Goal: Find specific page/section: Find specific page/section

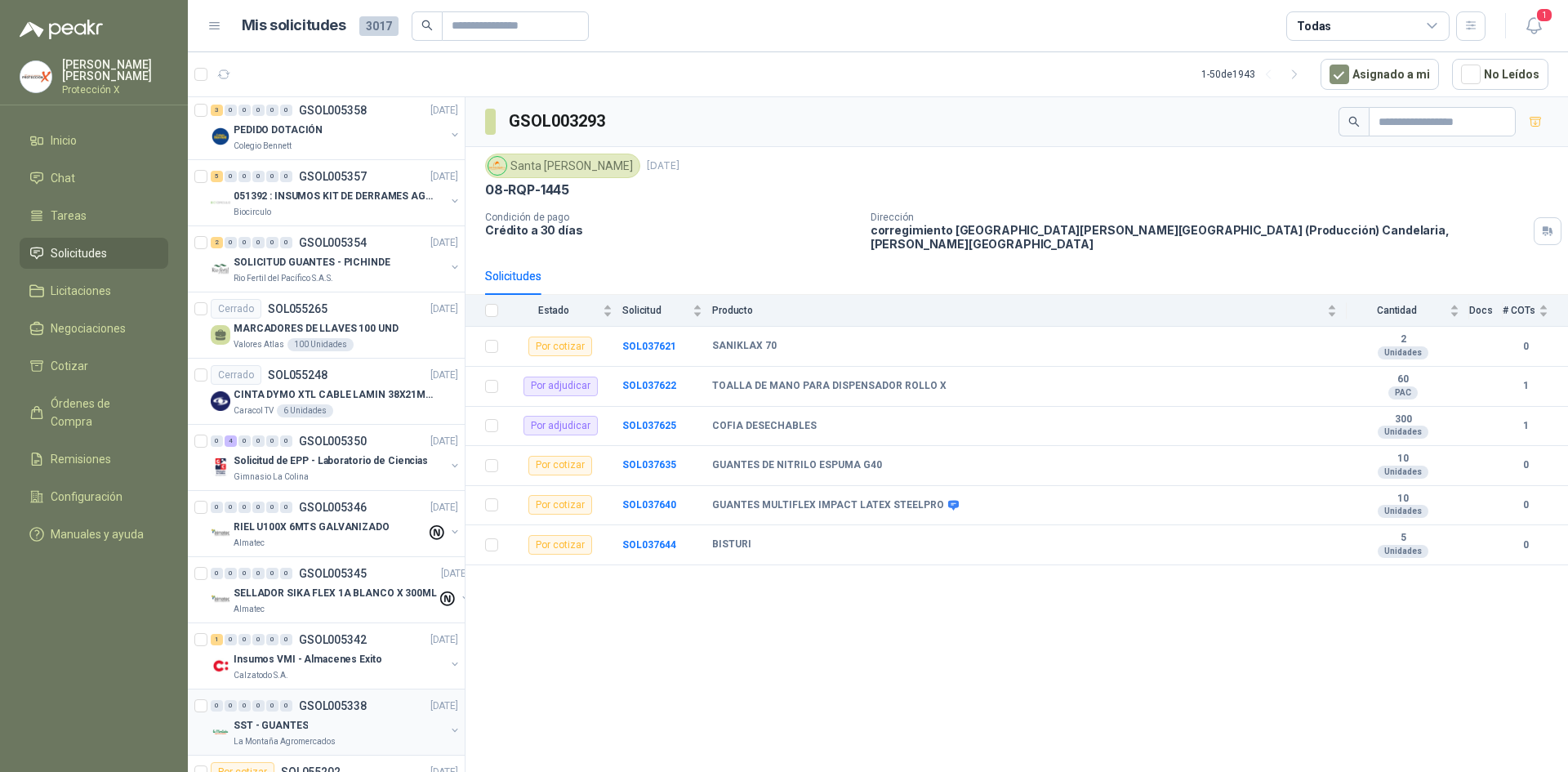
scroll to position [1552, 0]
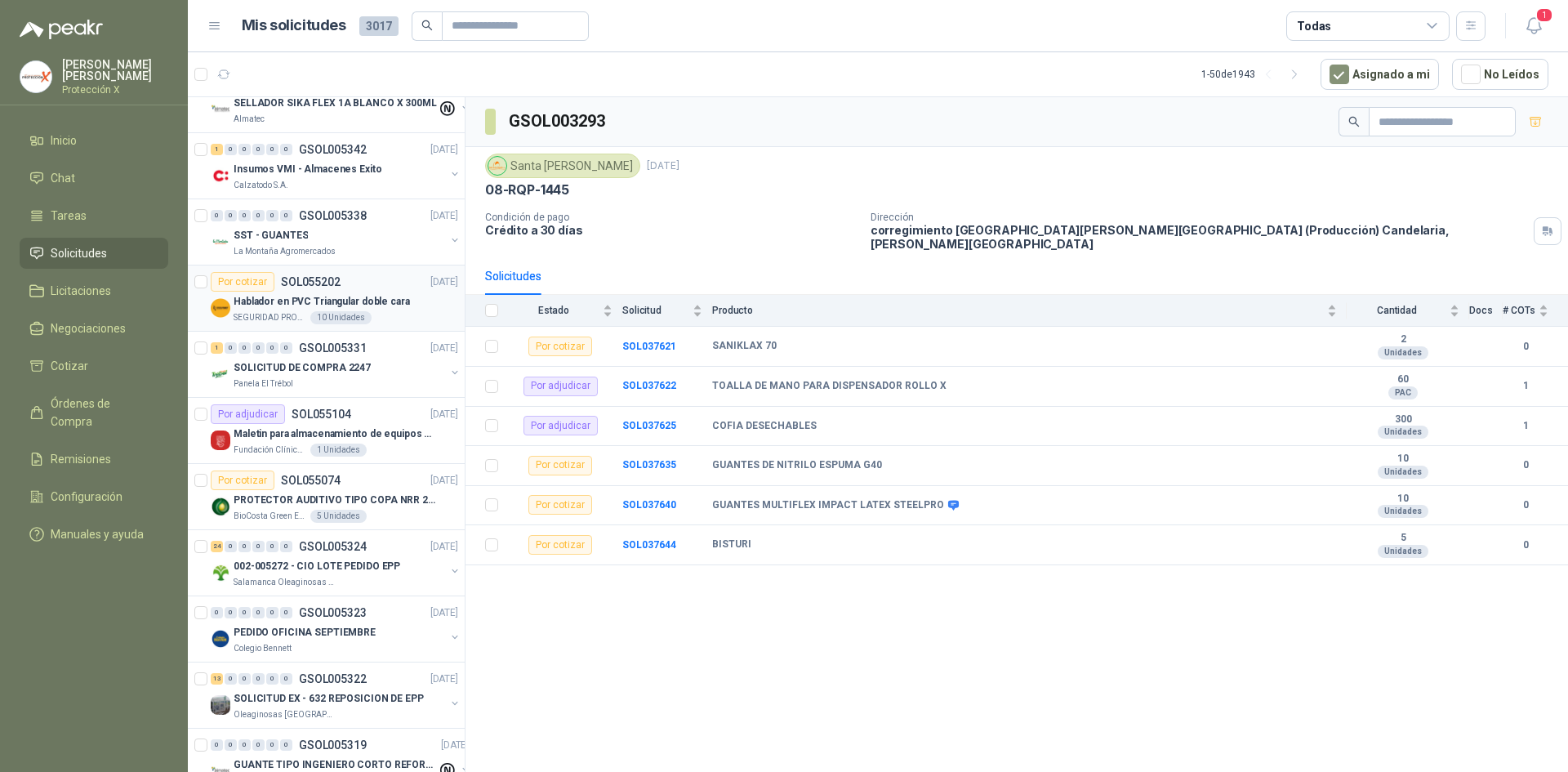
click at [302, 313] on p "SEGURIDAD PROVISER LTDA" at bounding box center [270, 318] width 73 height 13
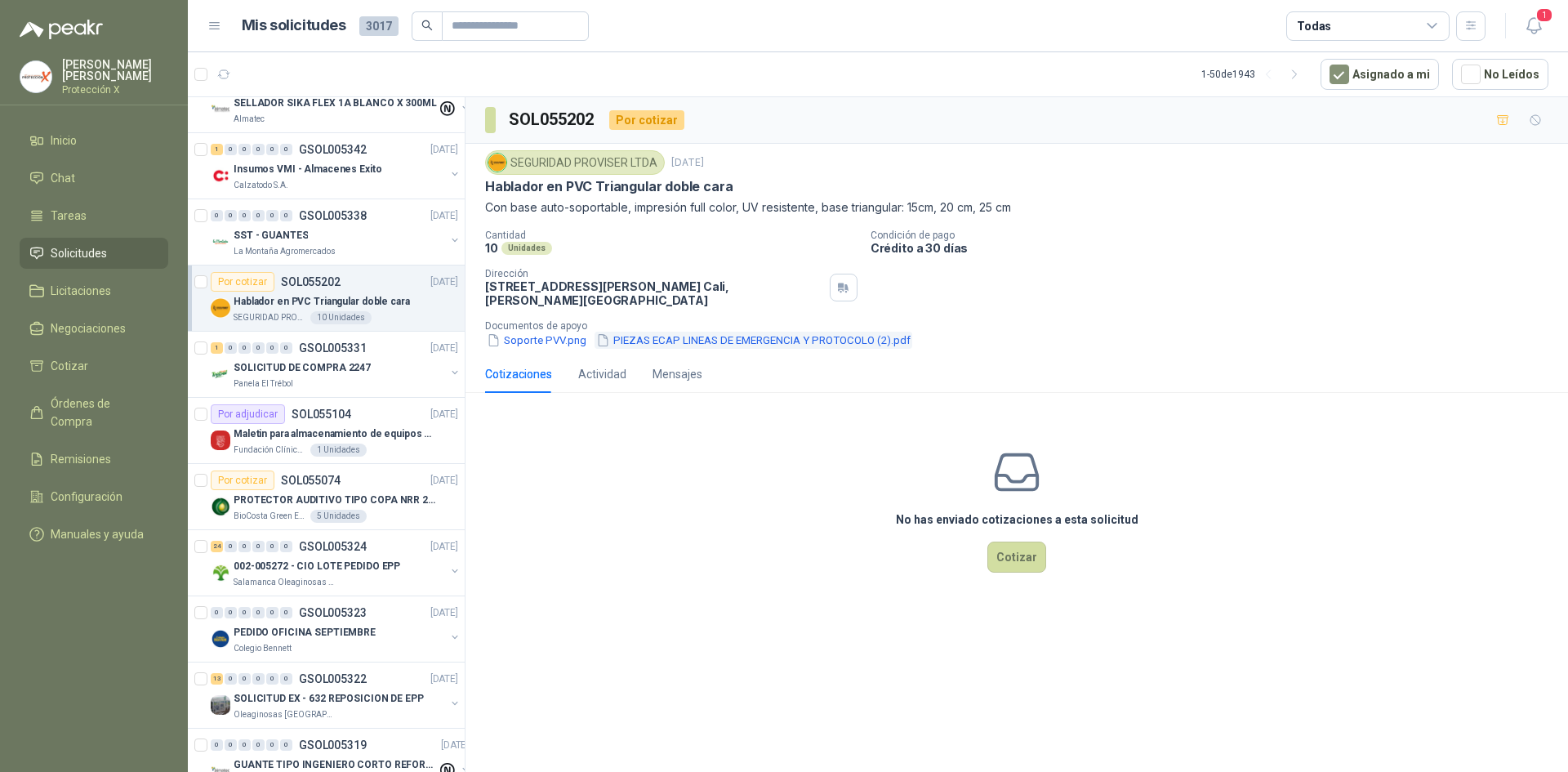
click at [666, 344] on button "PIEZAS ECAP LINEAS DE EMERGENCIA Y PROTOCOLO (2).pdf" at bounding box center [753, 340] width 318 height 17
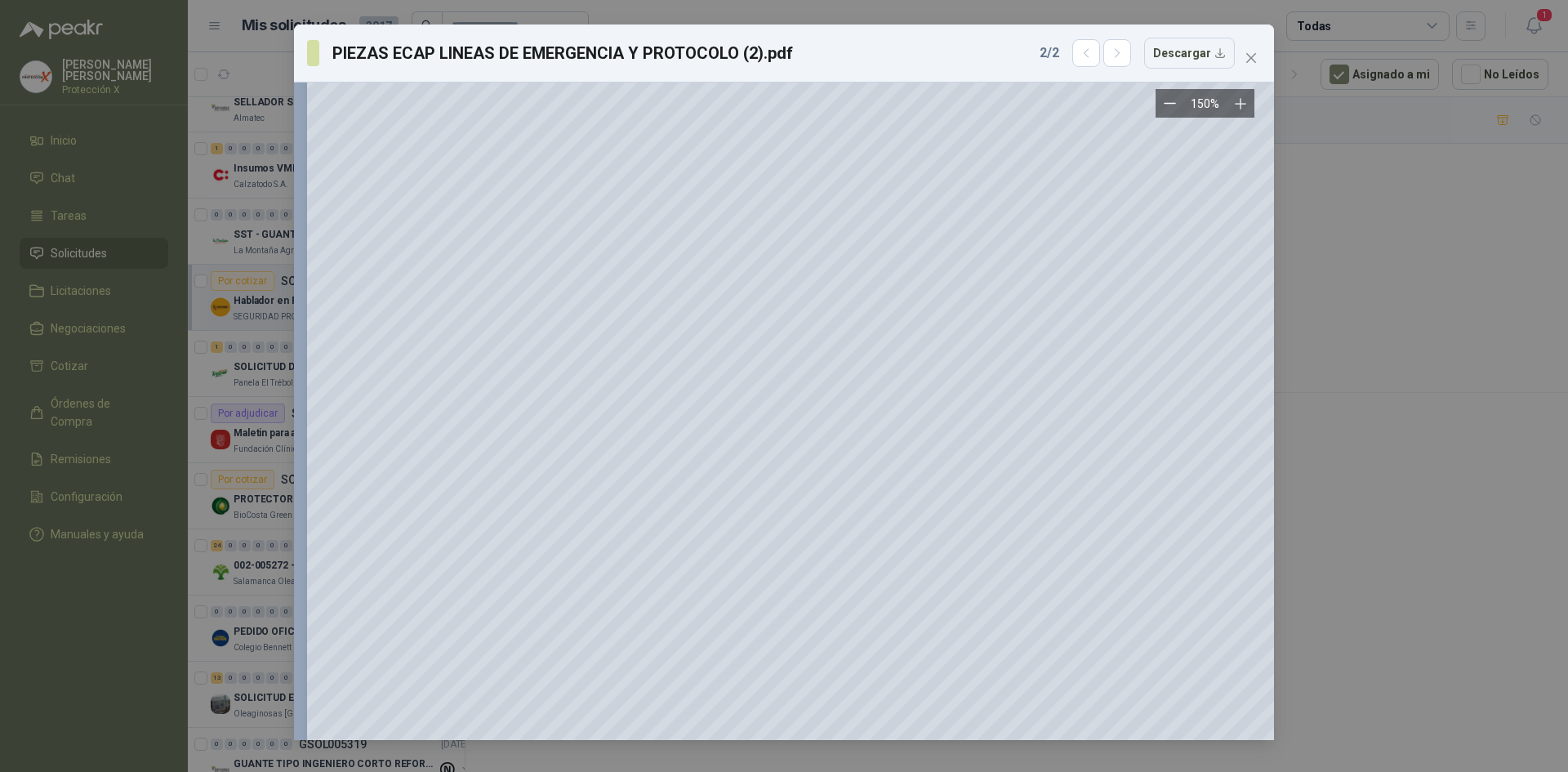
scroll to position [898, 0]
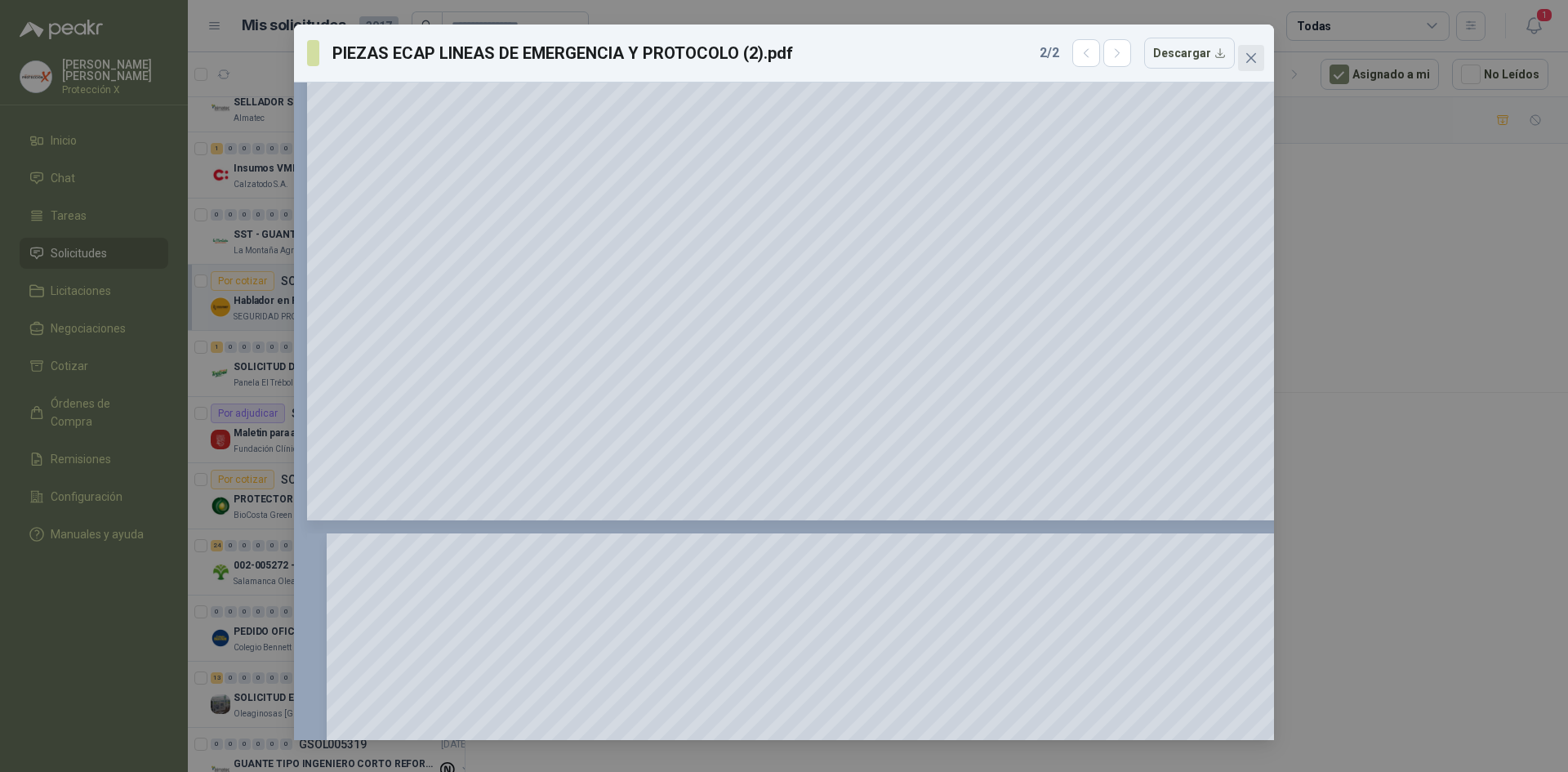
click at [1255, 53] on icon "close" at bounding box center [1251, 58] width 13 height 13
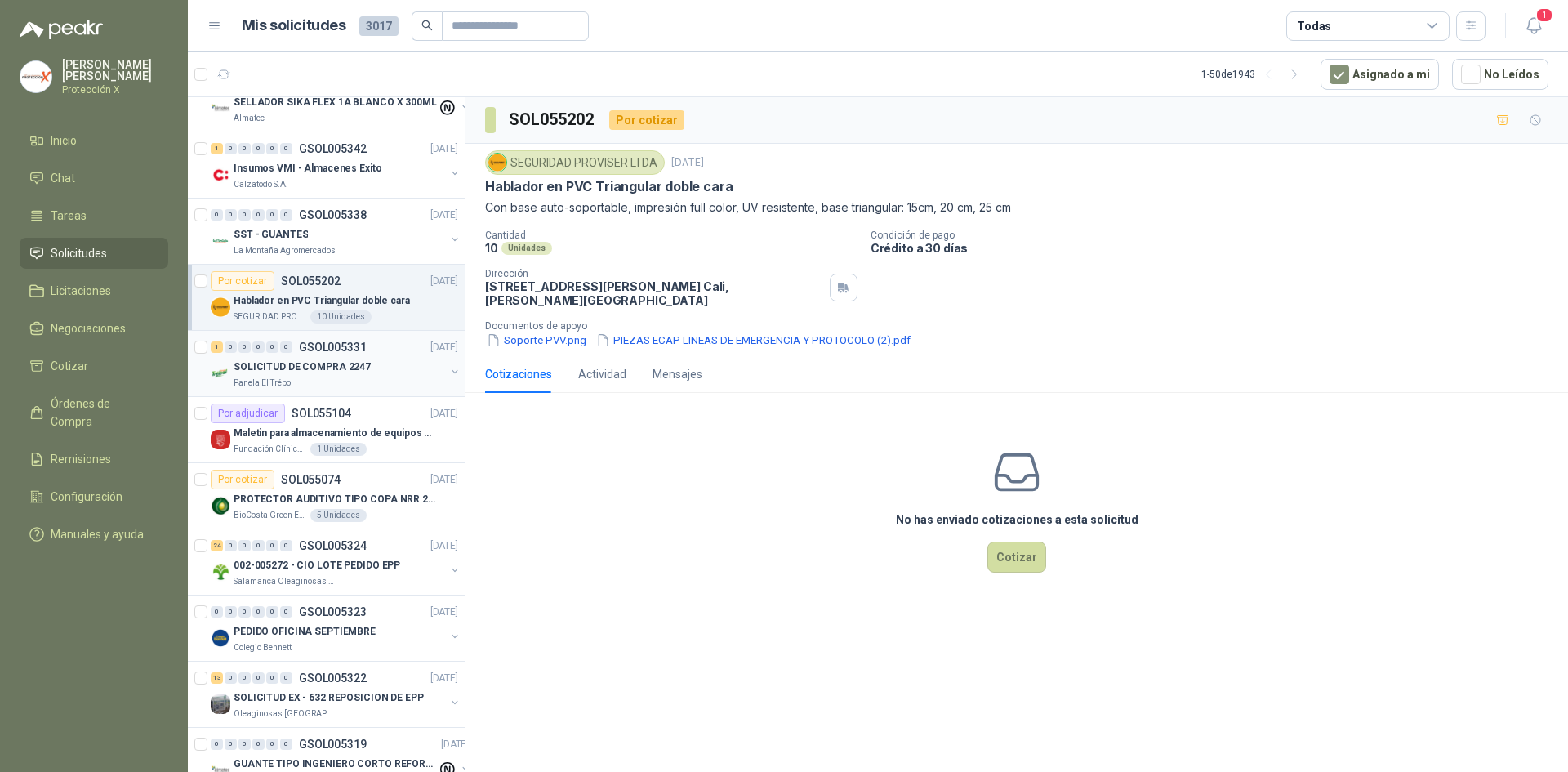
click at [324, 339] on div "1 0 0 0 0 0 GSOL005331 [DATE]" at bounding box center [336, 347] width 251 height 20
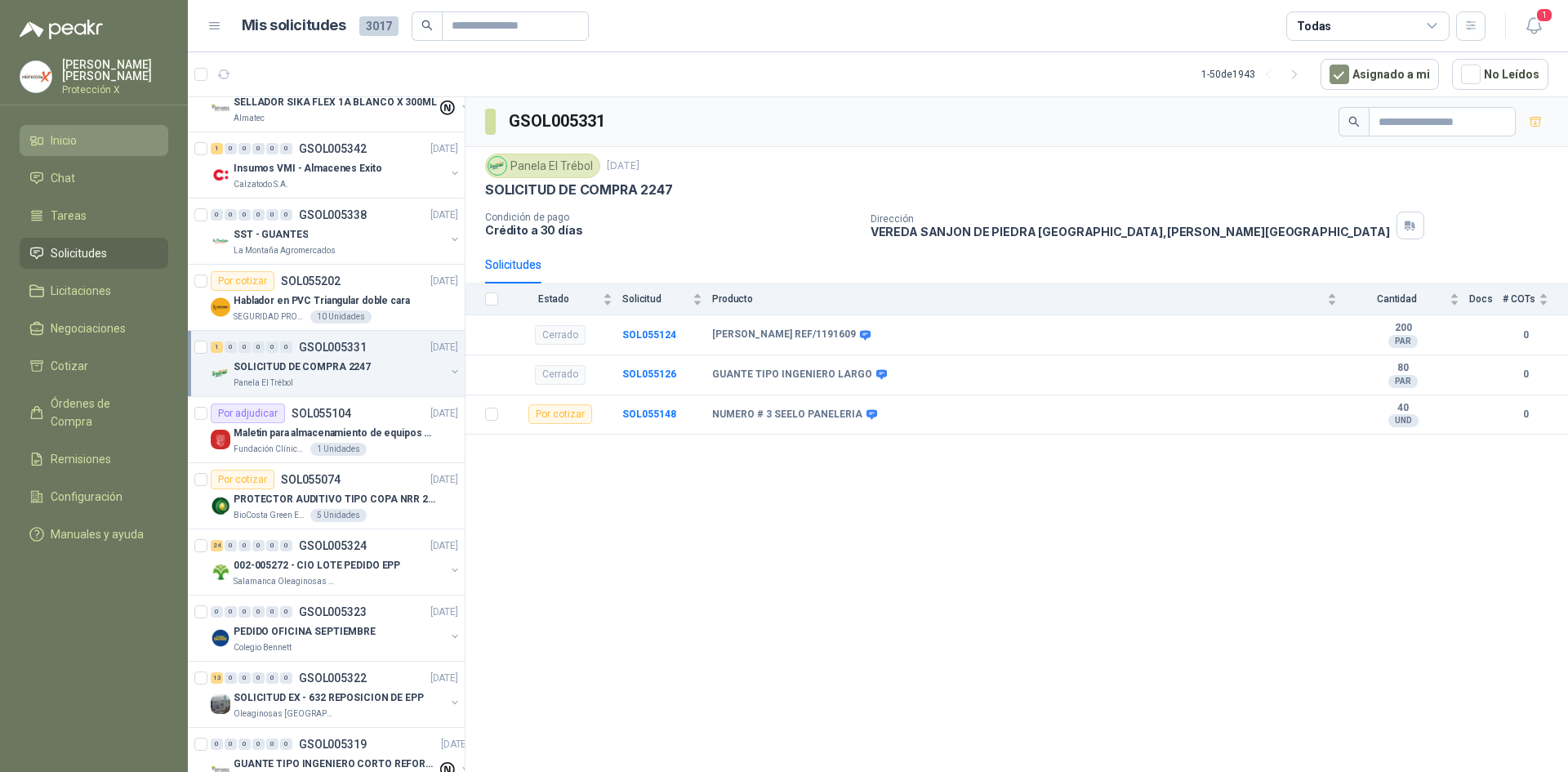
click at [55, 147] on link "Inicio" at bounding box center [94, 140] width 149 height 31
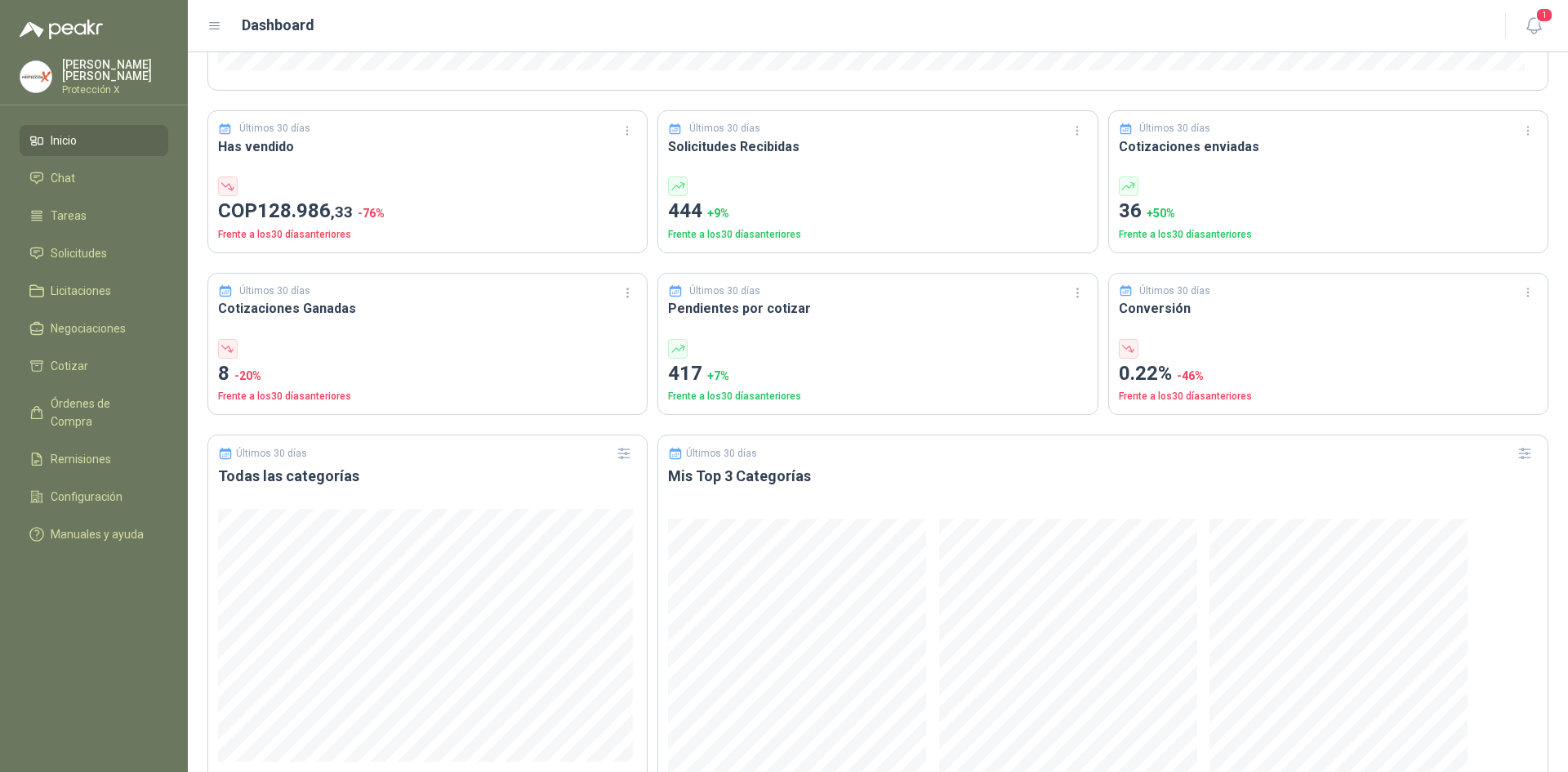
scroll to position [14, 0]
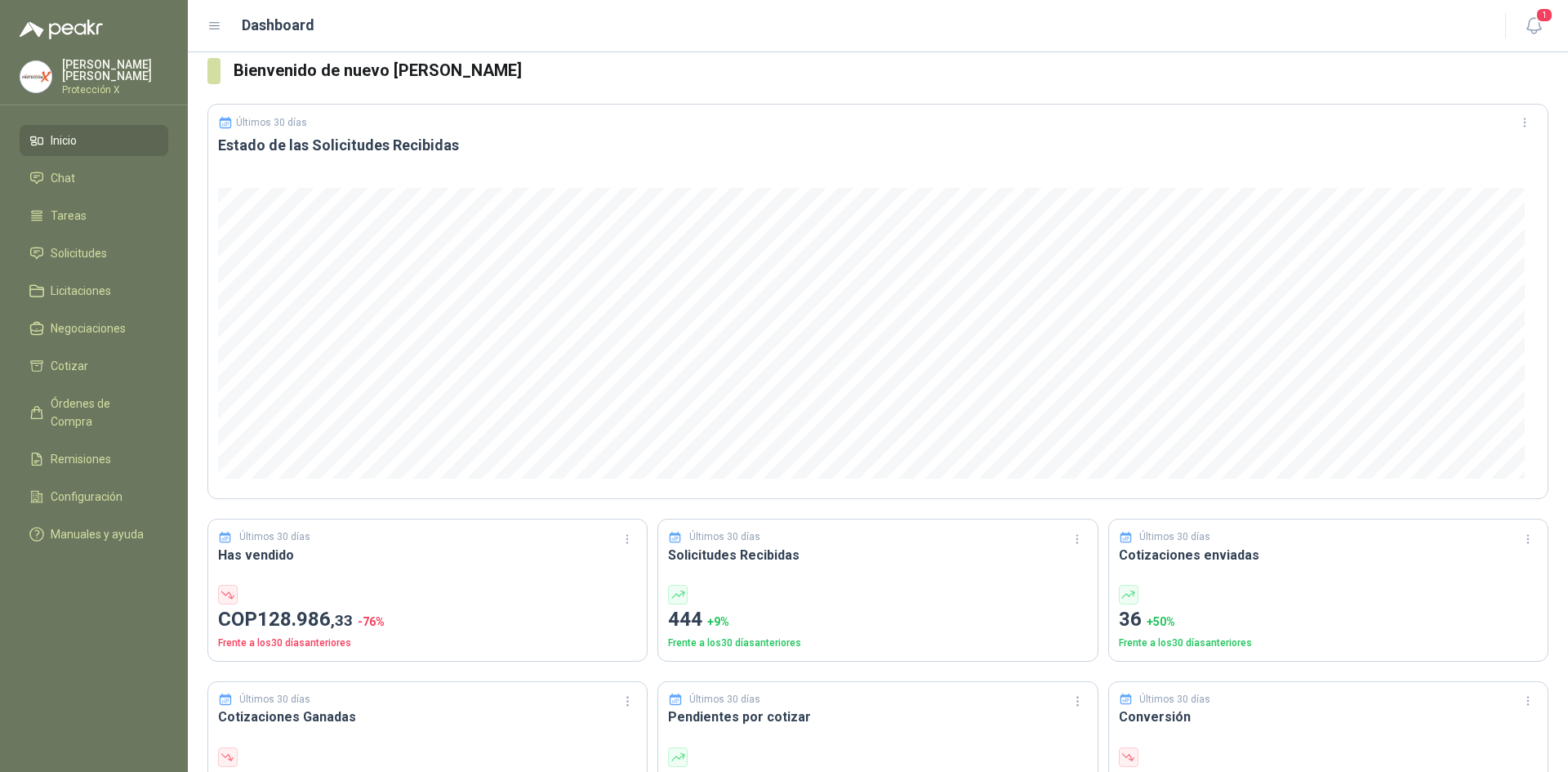
click at [92, 232] on ul "Inicio Chat Tareas Solicitudes Licitaciones Negociaciones Cotizar Órdenes de Co…" at bounding box center [94, 340] width 188 height 432
click at [93, 246] on span "Solicitudes" at bounding box center [79, 253] width 56 height 18
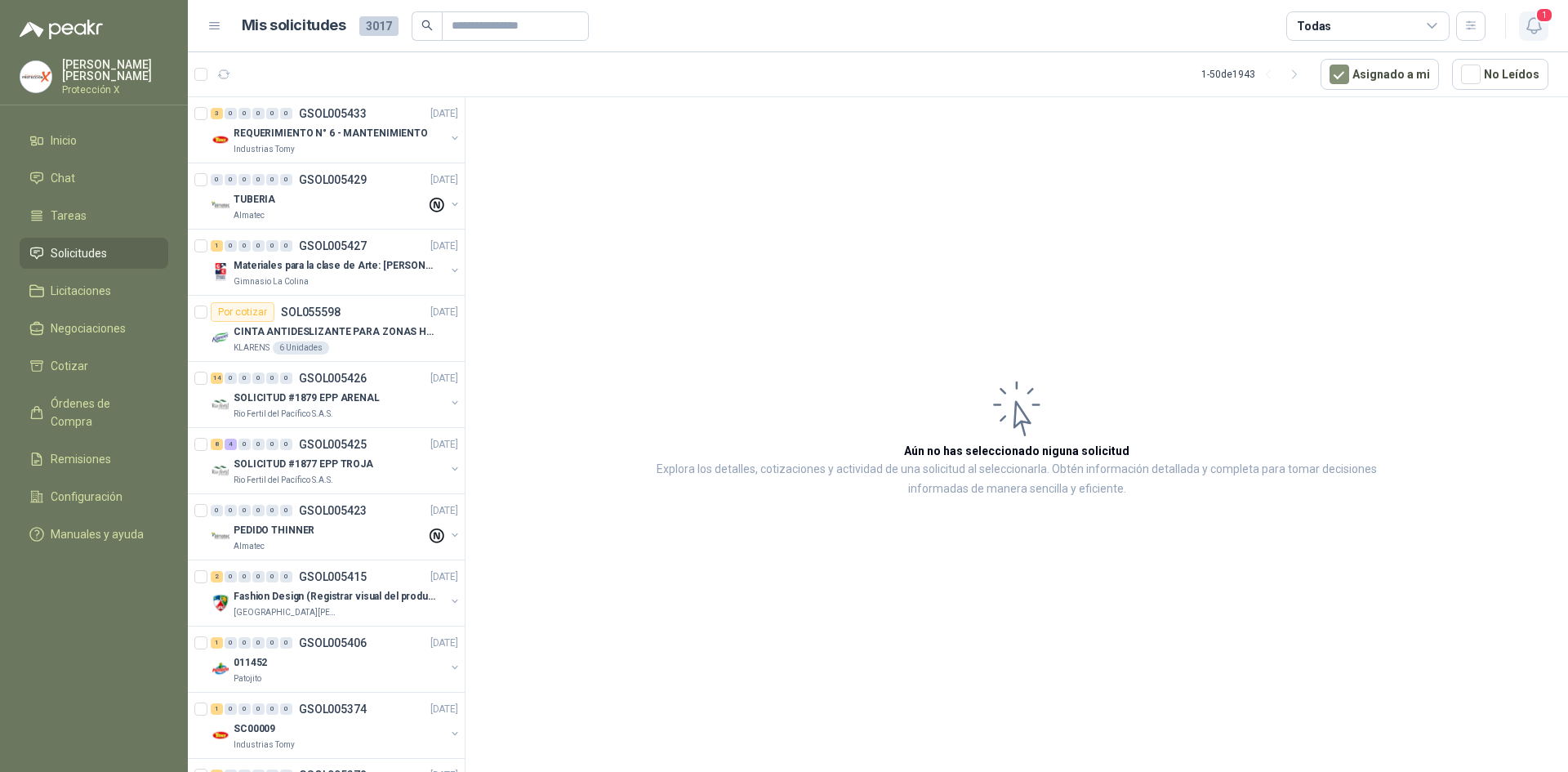
click at [1525, 31] on icon "button" at bounding box center [1534, 26] width 21 height 21
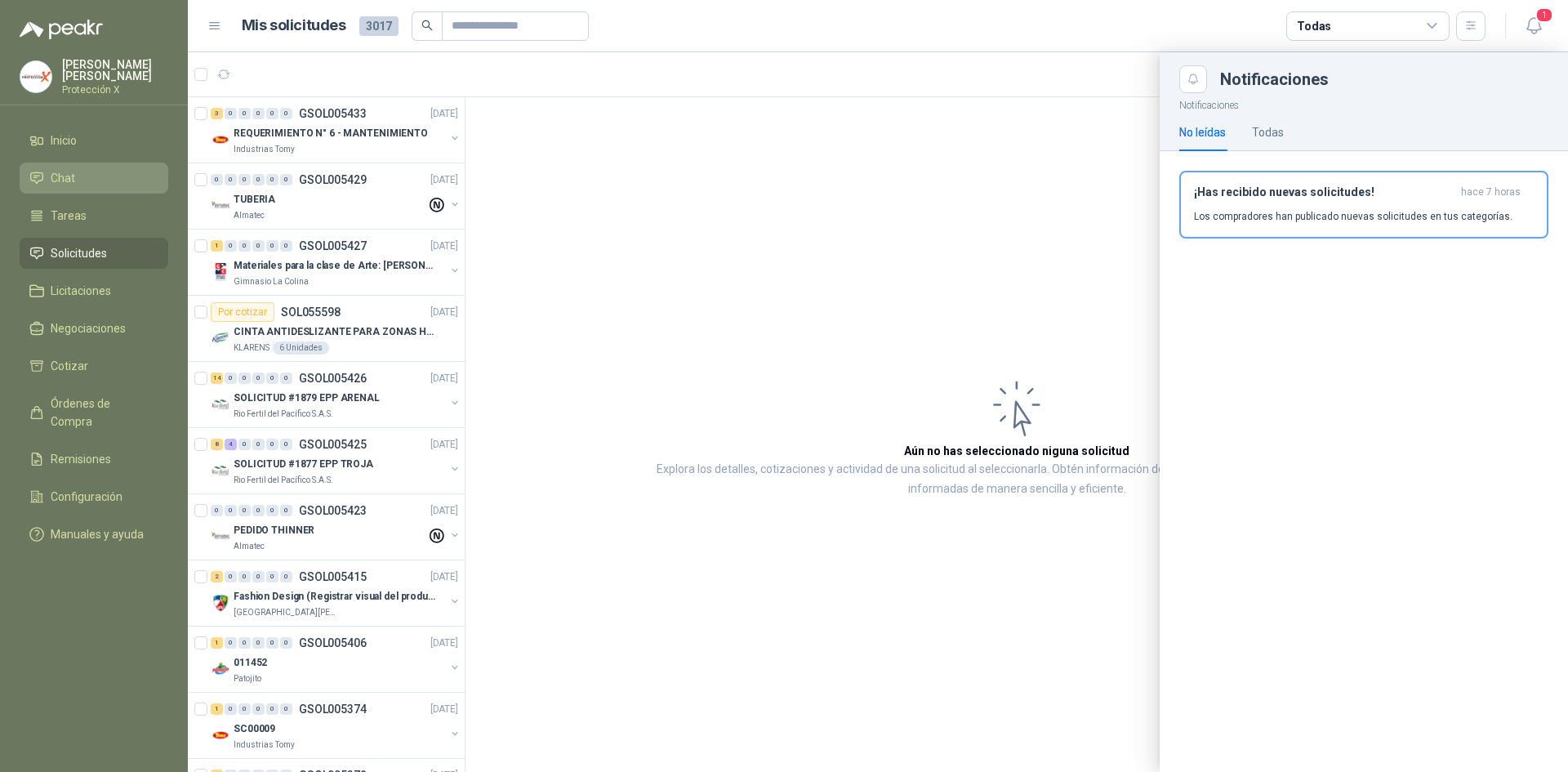
click at [74, 163] on link "Chat" at bounding box center [94, 178] width 149 height 31
